Goal: Task Accomplishment & Management: Complete application form

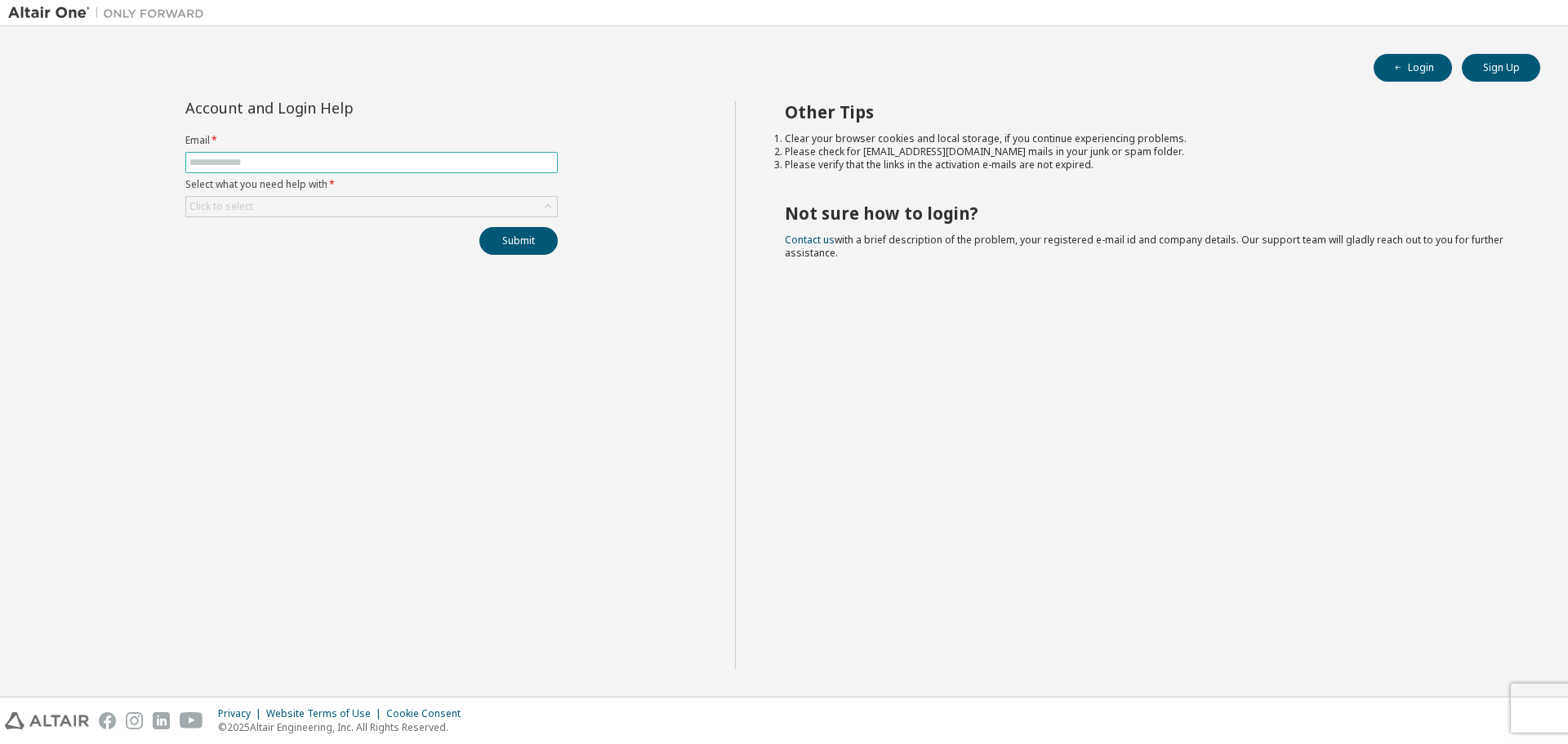
click at [368, 166] on input "text" at bounding box center [372, 163] width 364 height 13
type input "**********"
click at [352, 202] on div "Click to select" at bounding box center [372, 207] width 371 height 20
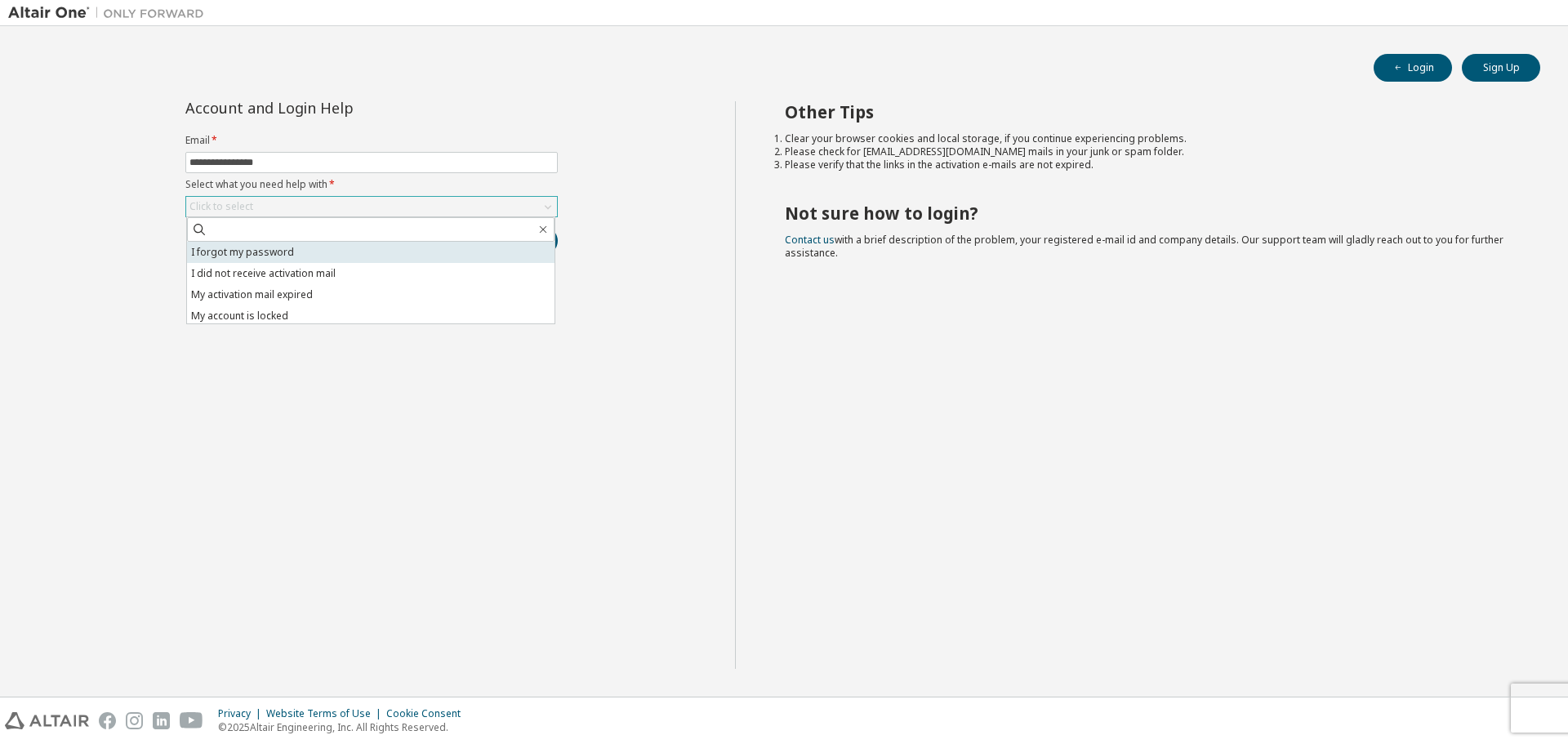
click at [329, 251] on li "I forgot my password" at bounding box center [371, 252] width 368 height 21
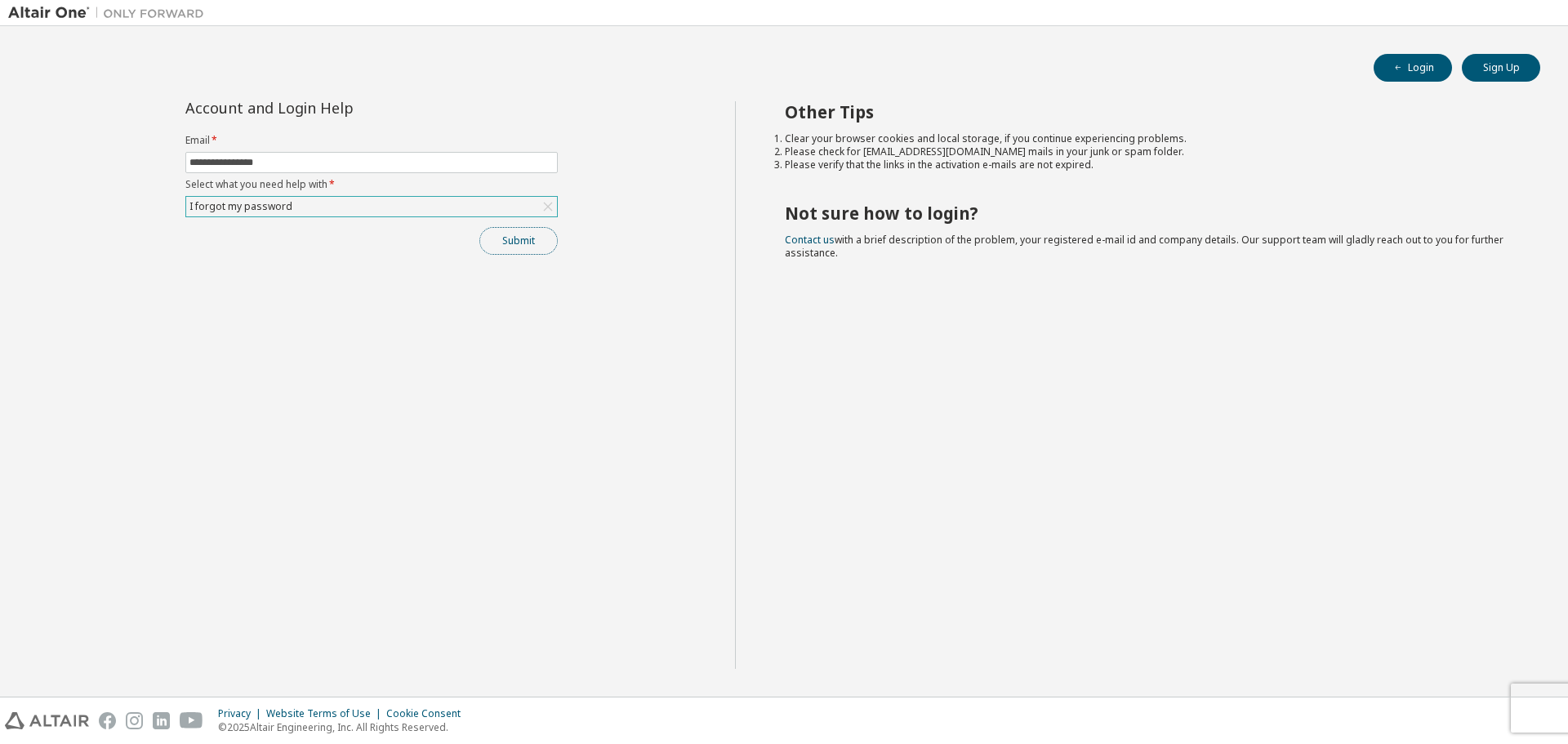
click at [525, 244] on button "Submit" at bounding box center [519, 241] width 78 height 28
click at [499, 241] on button "Submit" at bounding box center [519, 241] width 78 height 28
click at [499, 241] on div "Submit" at bounding box center [372, 241] width 372 height 28
click at [499, 241] on button "Submit" at bounding box center [519, 241] width 78 height 28
click at [499, 241] on div "Submit" at bounding box center [372, 241] width 372 height 28
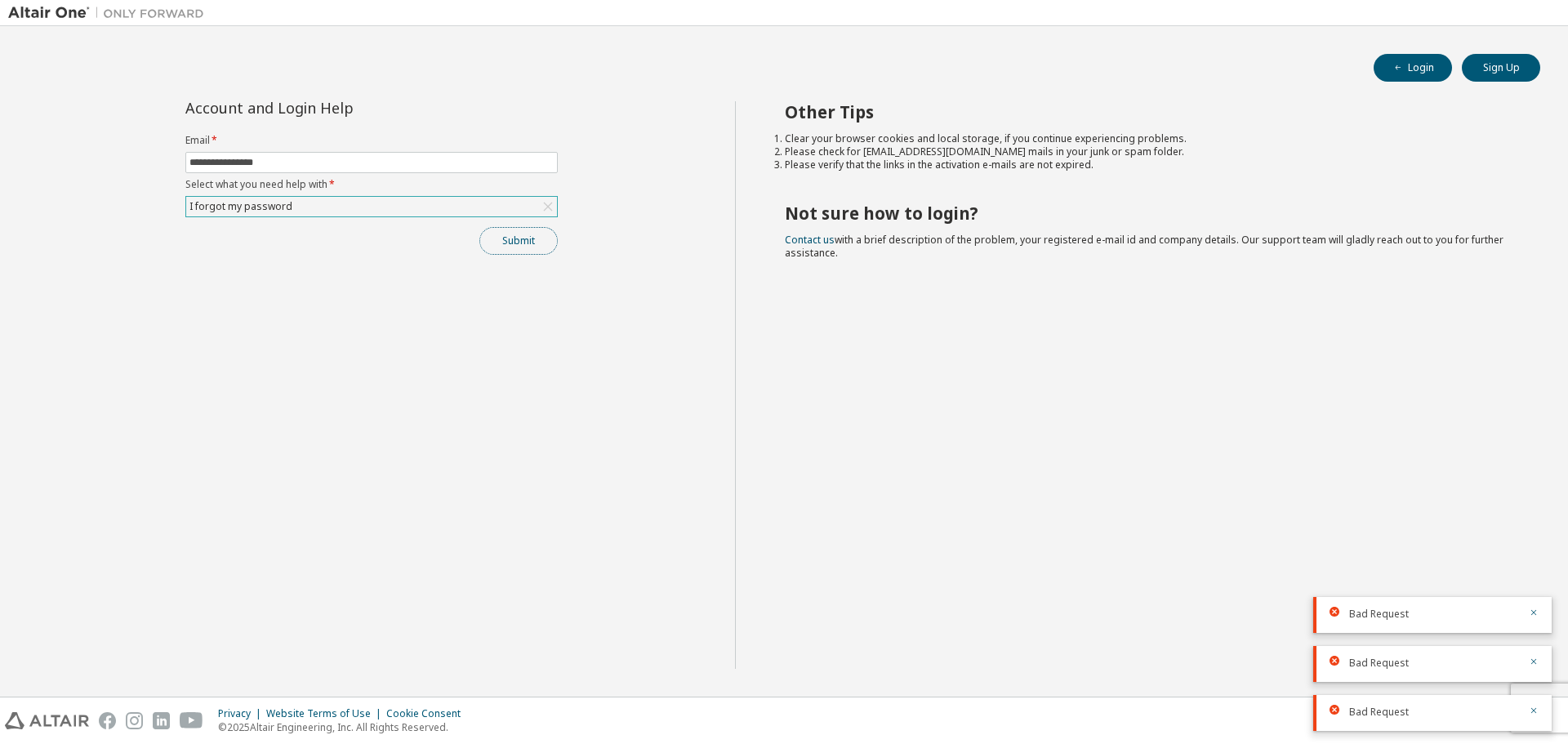
click at [499, 241] on button "Submit" at bounding box center [519, 241] width 78 height 28
click at [499, 241] on div "Submit" at bounding box center [372, 241] width 372 height 28
click at [499, 241] on button "Submit" at bounding box center [519, 241] width 78 height 28
click at [499, 241] on div "Submit" at bounding box center [372, 241] width 372 height 28
click at [499, 241] on button "Submit" at bounding box center [519, 241] width 78 height 28
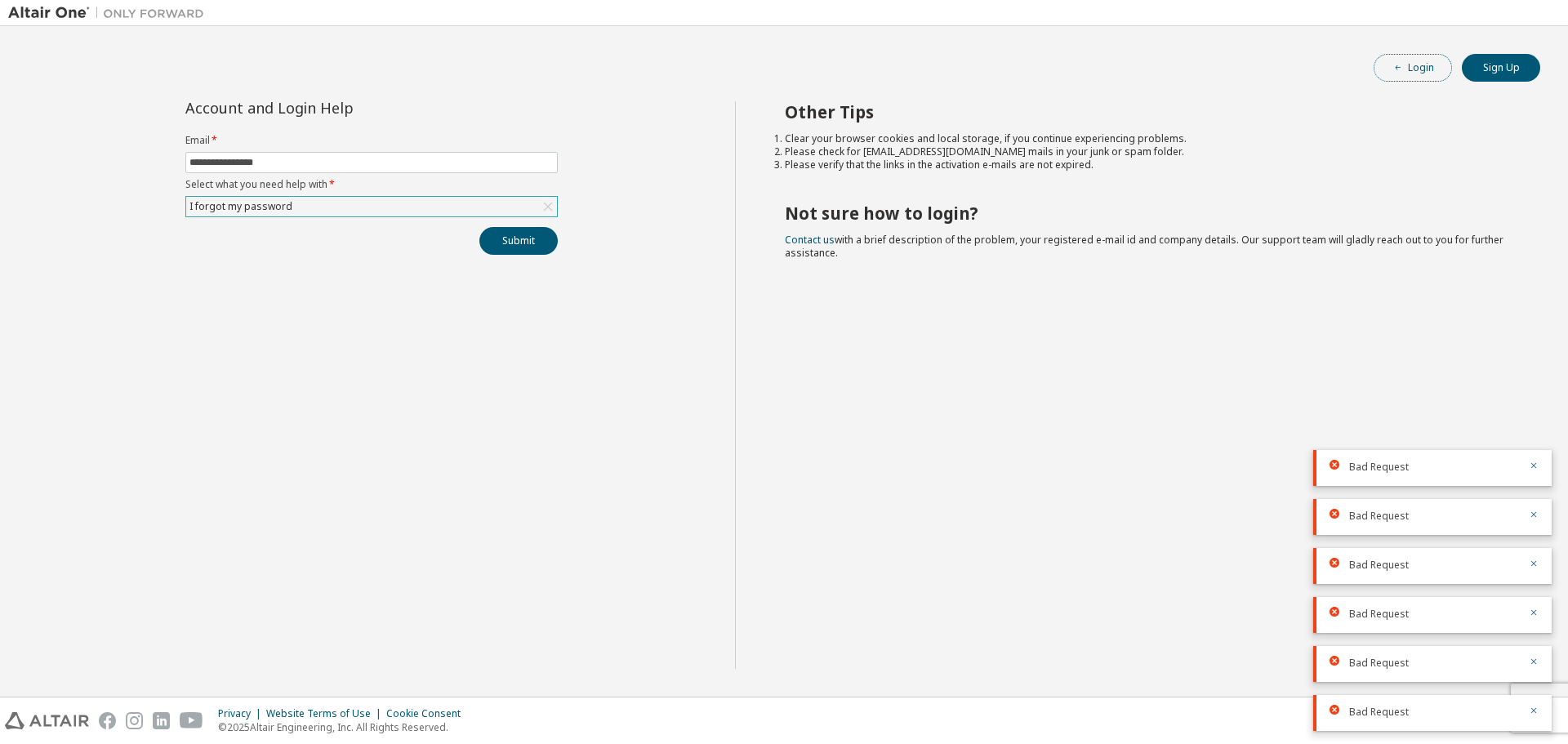
click at [1411, 68] on button "Login" at bounding box center [1413, 67] width 78 height 28
